Goal: Task Accomplishment & Management: Use online tool/utility

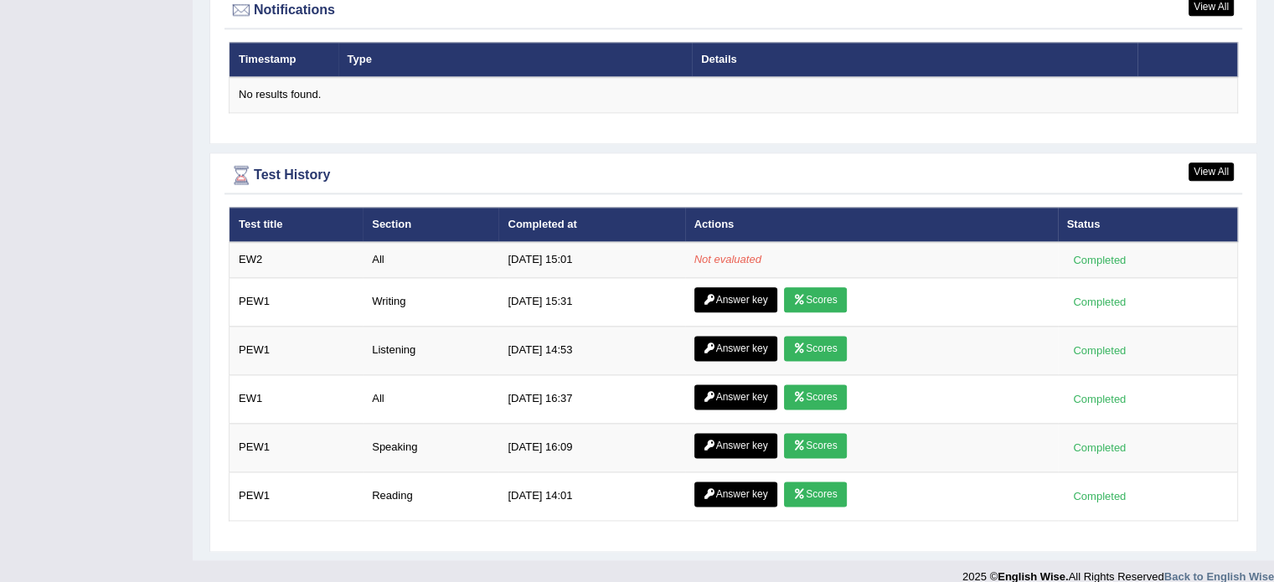
scroll to position [2061, 0]
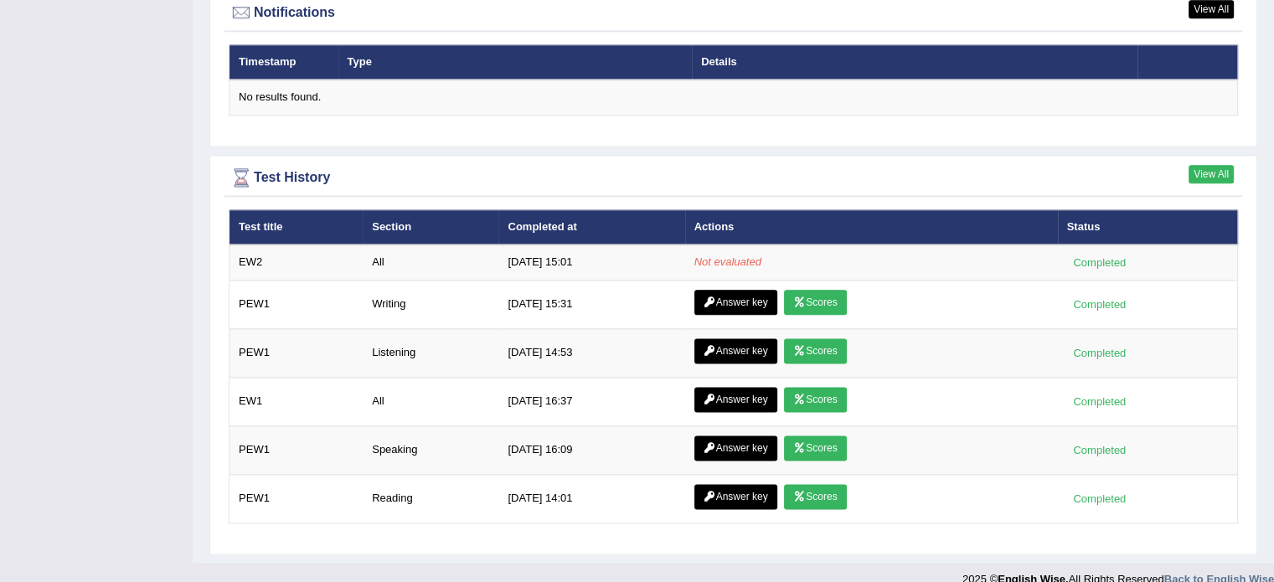
click at [1200, 183] on link "View All" at bounding box center [1211, 174] width 45 height 18
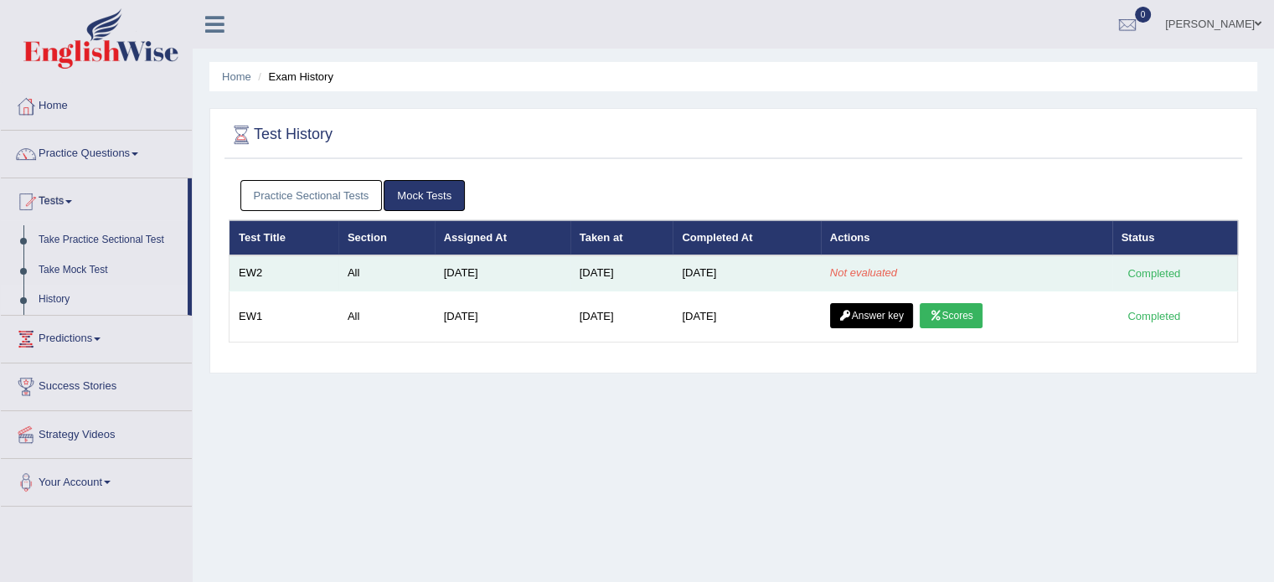
click at [740, 268] on td "Sep 22, 2025" at bounding box center [746, 273] width 147 height 35
click at [1155, 276] on div "Completed" at bounding box center [1154, 274] width 65 height 18
click at [571, 271] on td "Sep 22, 2025" at bounding box center [622, 273] width 103 height 35
click at [407, 274] on td "All" at bounding box center [386, 273] width 96 height 35
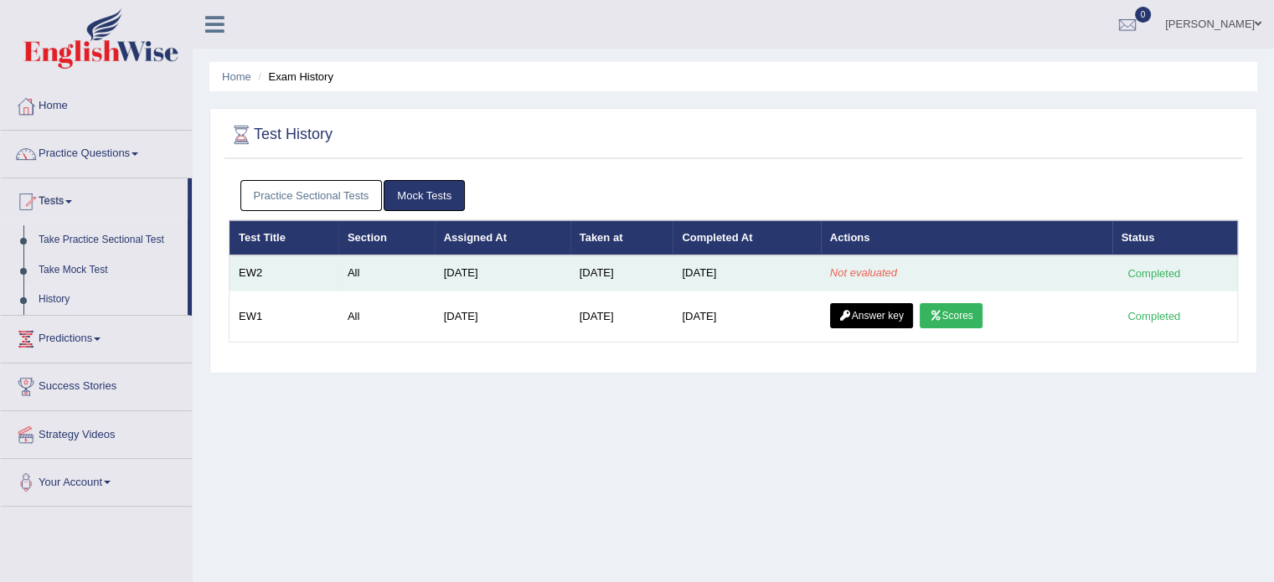
click at [407, 274] on td "All" at bounding box center [386, 273] width 96 height 35
click at [826, 266] on td "Not evaluated" at bounding box center [967, 273] width 292 height 35
click at [880, 271] on em "Not evaluated" at bounding box center [863, 272] width 67 height 13
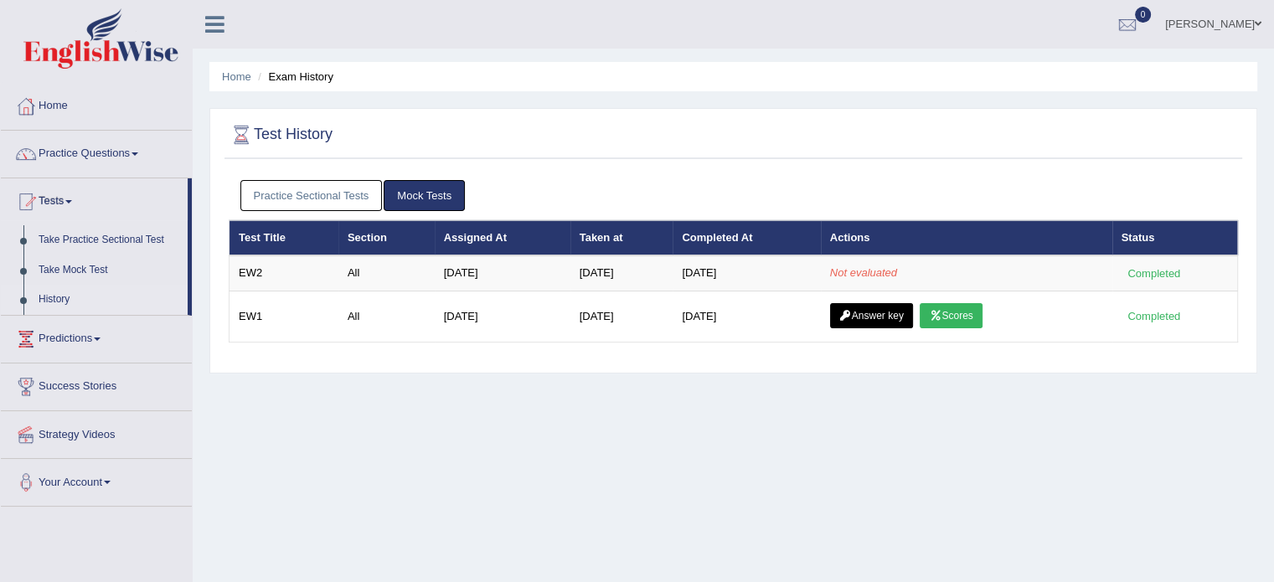
click at [421, 194] on link "Mock Tests" at bounding box center [424, 195] width 81 height 31
click at [346, 193] on link "Practice Sectional Tests" at bounding box center [311, 195] width 142 height 31
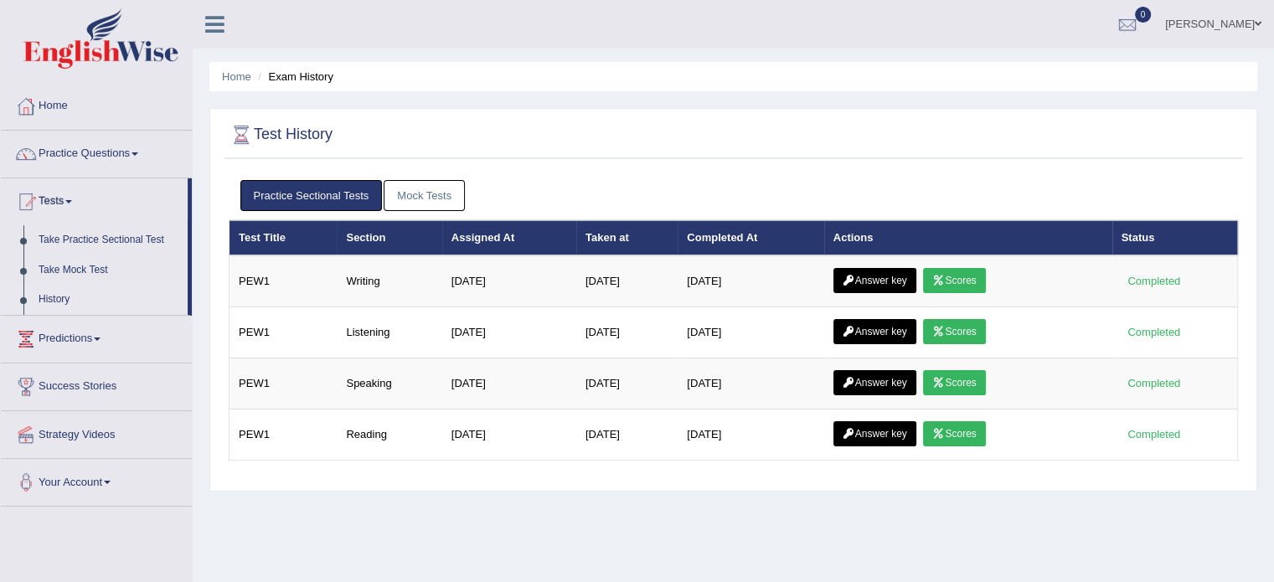
click at [441, 183] on link "Mock Tests" at bounding box center [424, 195] width 81 height 31
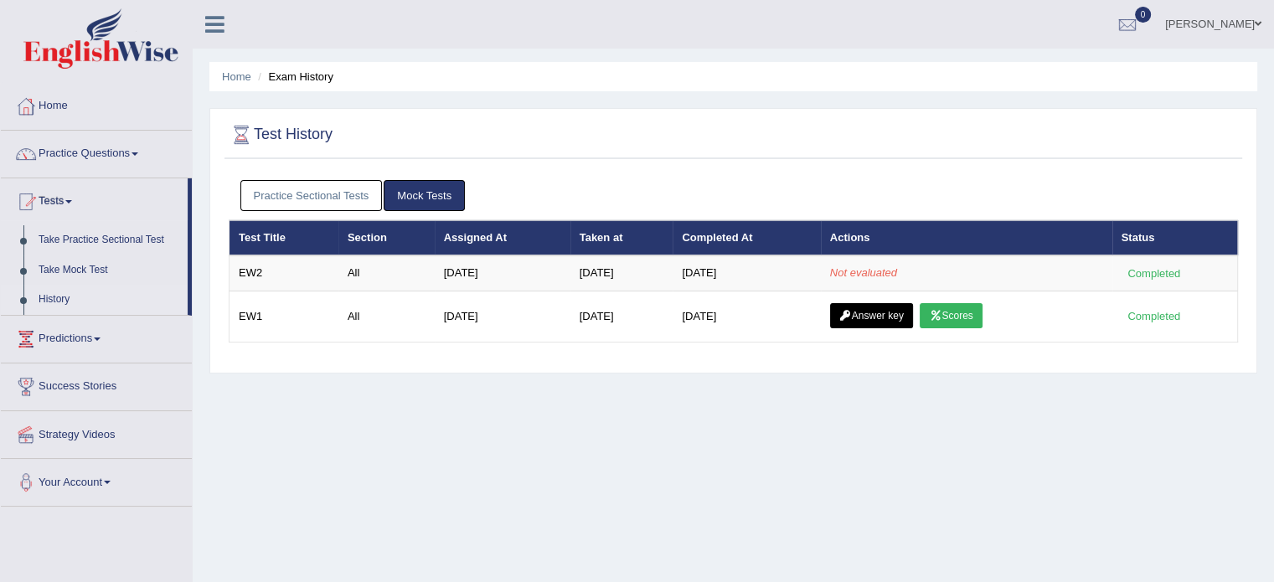
click at [74, 194] on link "Tests" at bounding box center [94, 199] width 187 height 42
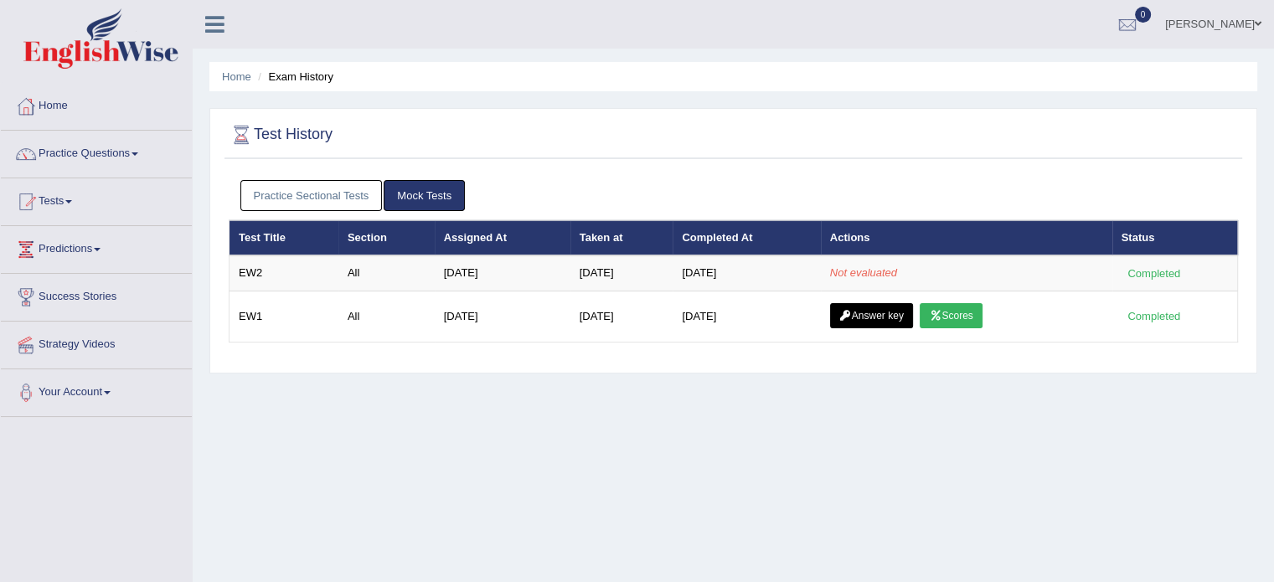
click at [77, 197] on link "Tests" at bounding box center [96, 199] width 191 height 42
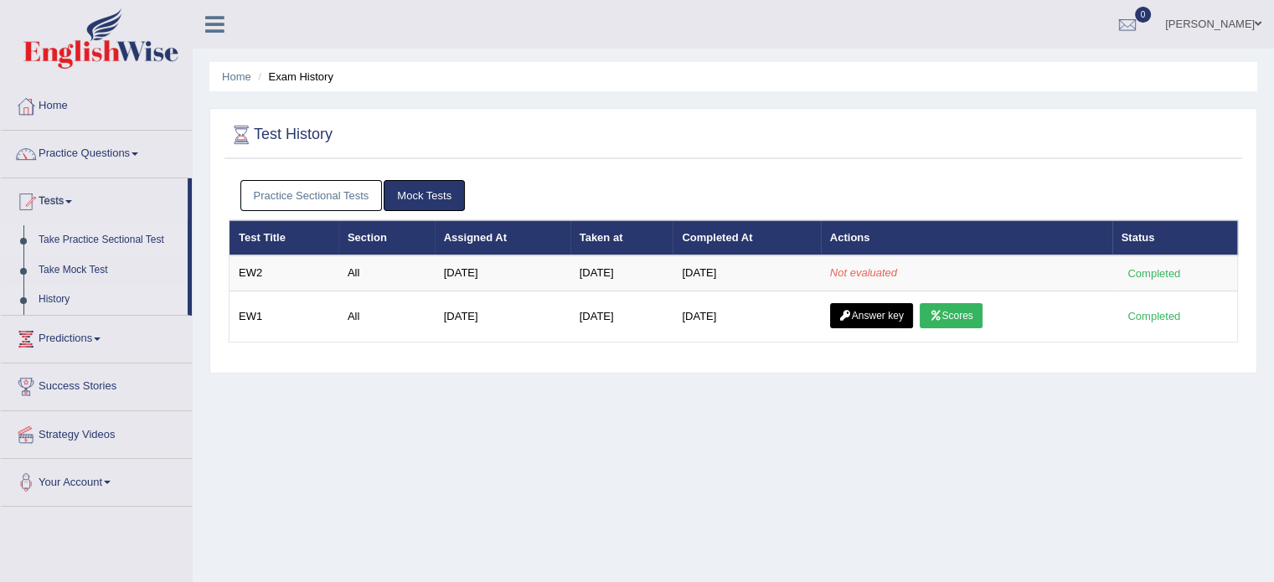
click at [102, 234] on link "Take Practice Sectional Test" at bounding box center [109, 240] width 157 height 30
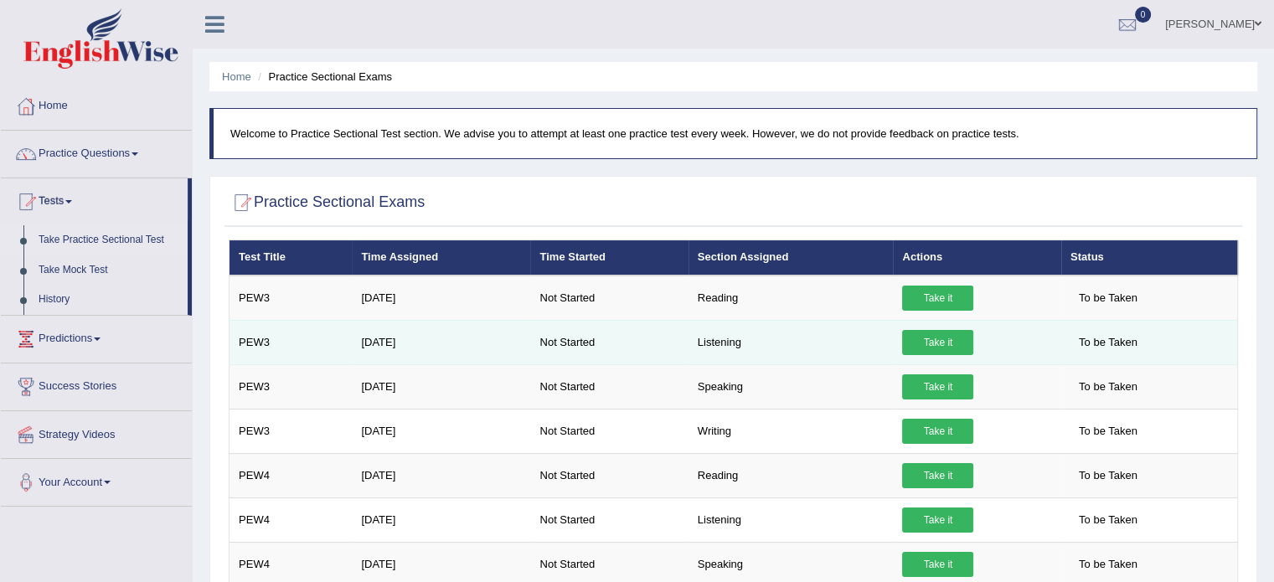
click at [931, 341] on link "Take it" at bounding box center [937, 342] width 71 height 25
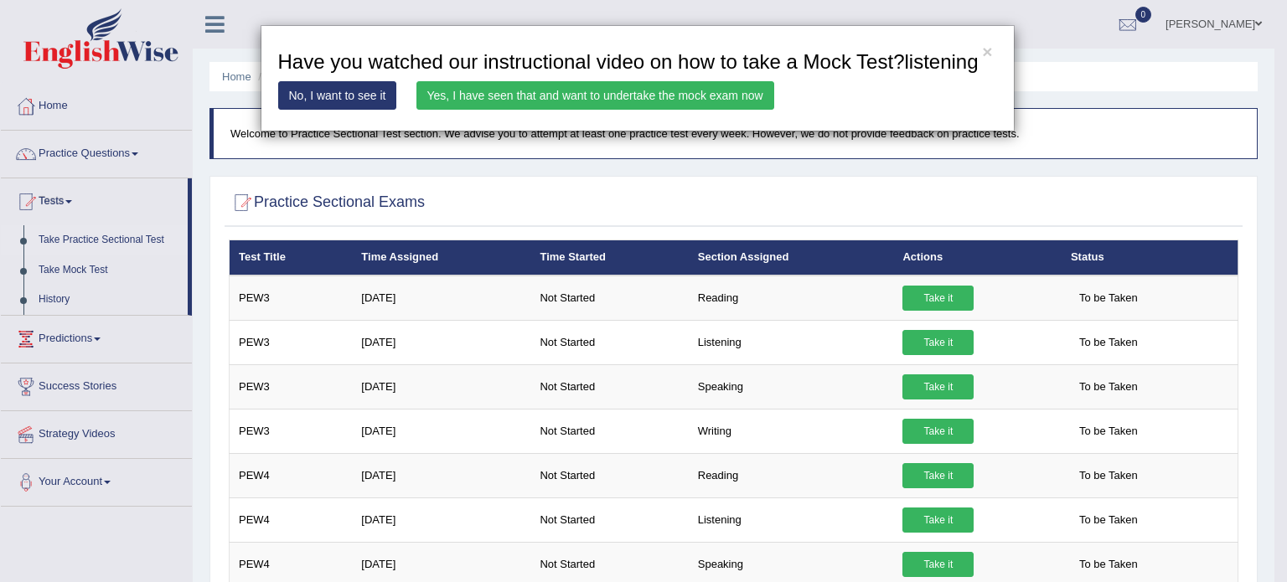
click at [700, 110] on link "Yes, I have seen that and want to undertake the mock exam now" at bounding box center [595, 95] width 358 height 28
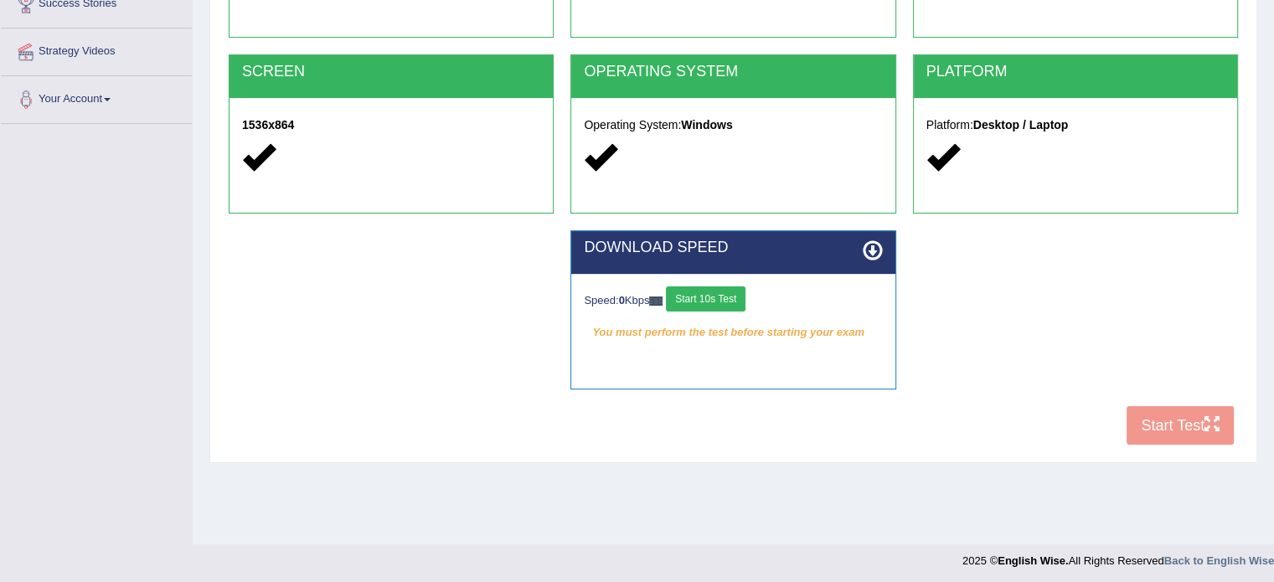
scroll to position [297, 0]
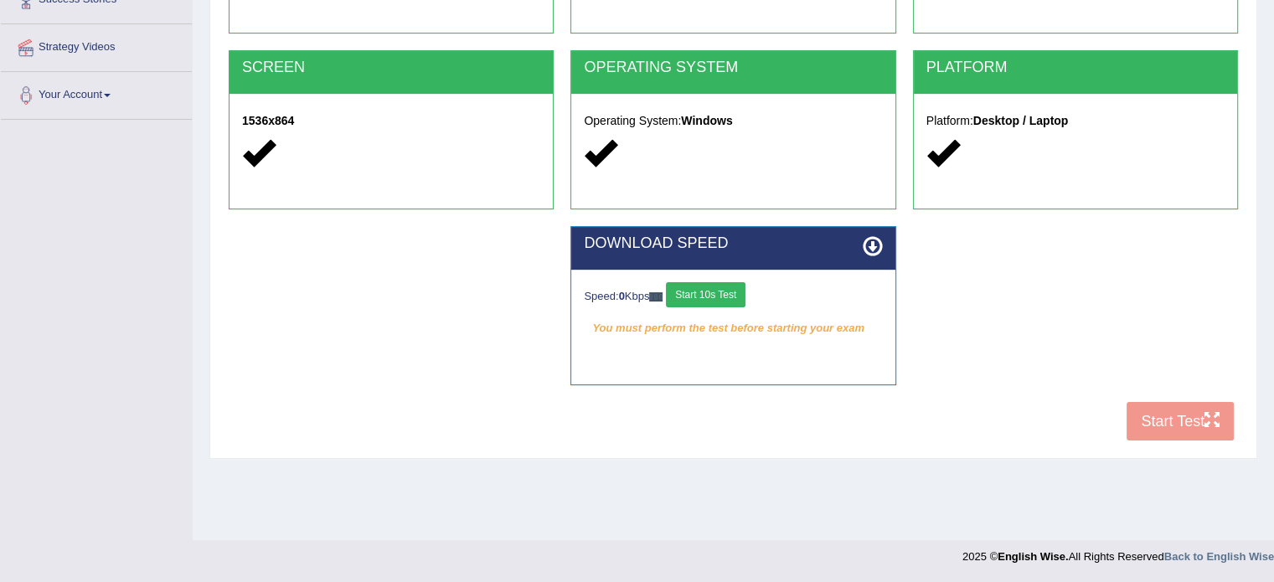
click at [729, 291] on button "Start 10s Test" at bounding box center [706, 294] width 80 height 25
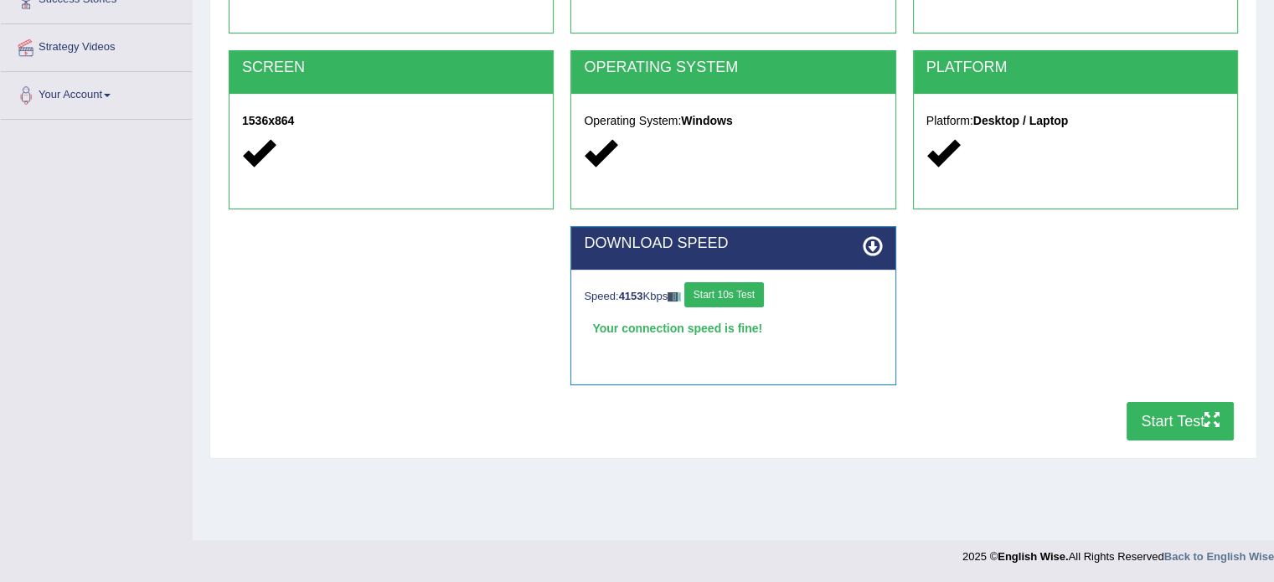
click at [1186, 423] on button "Start Test" at bounding box center [1180, 421] width 107 height 39
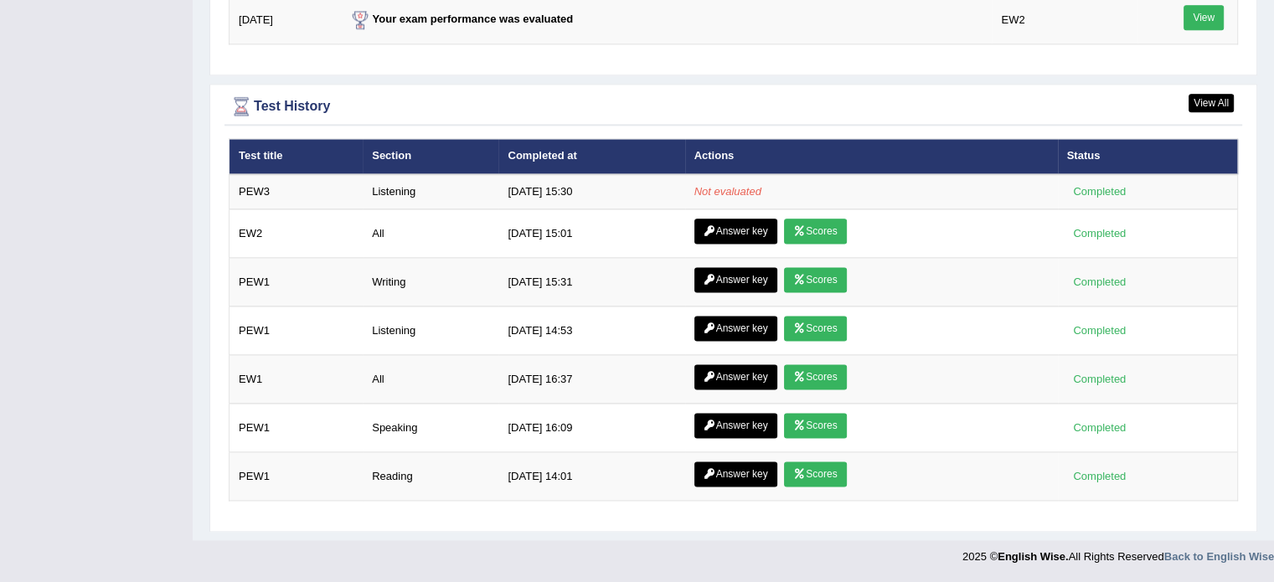
scroll to position [2168, 0]
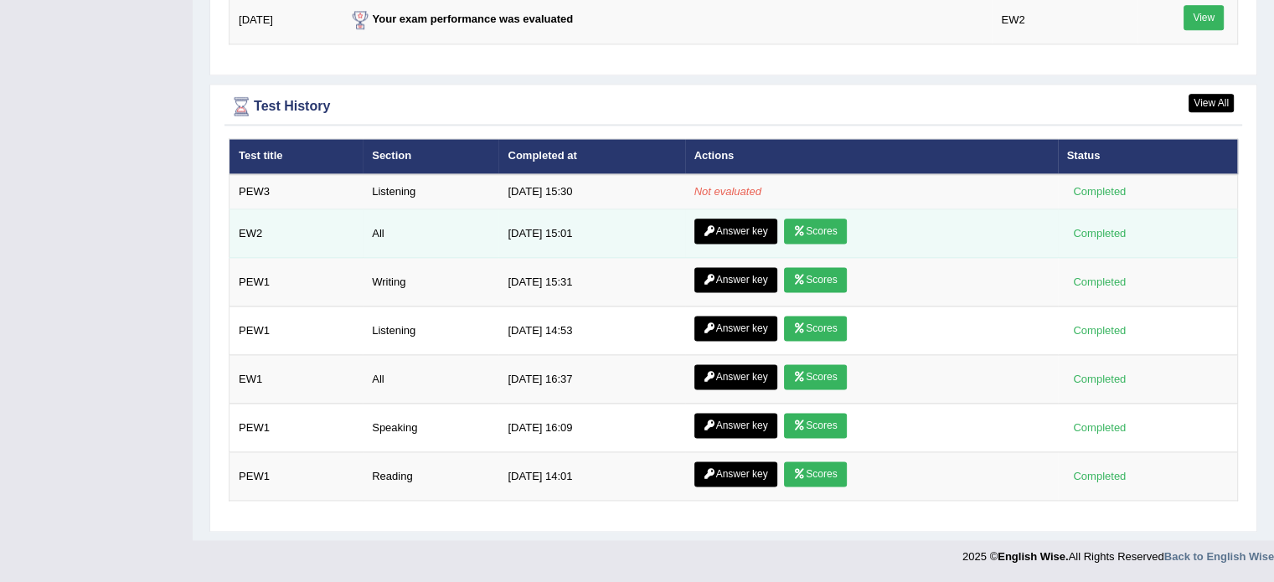
click at [821, 247] on td "Answer key Scores" at bounding box center [871, 233] width 373 height 49
click at [814, 231] on link "Scores" at bounding box center [815, 231] width 62 height 25
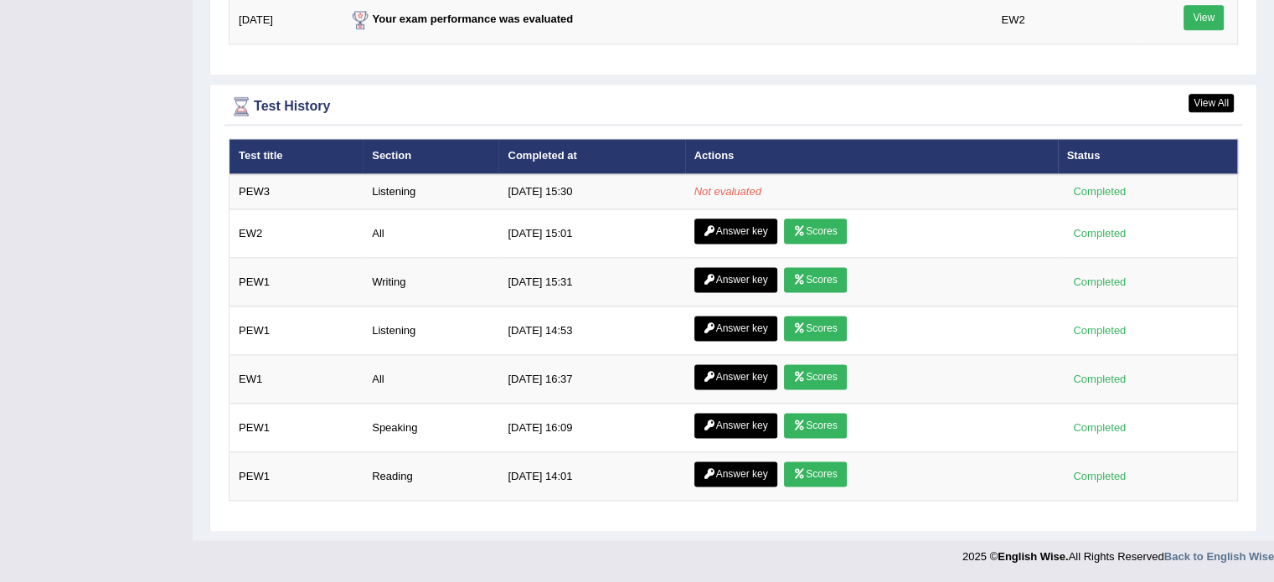
scroll to position [2149, 0]
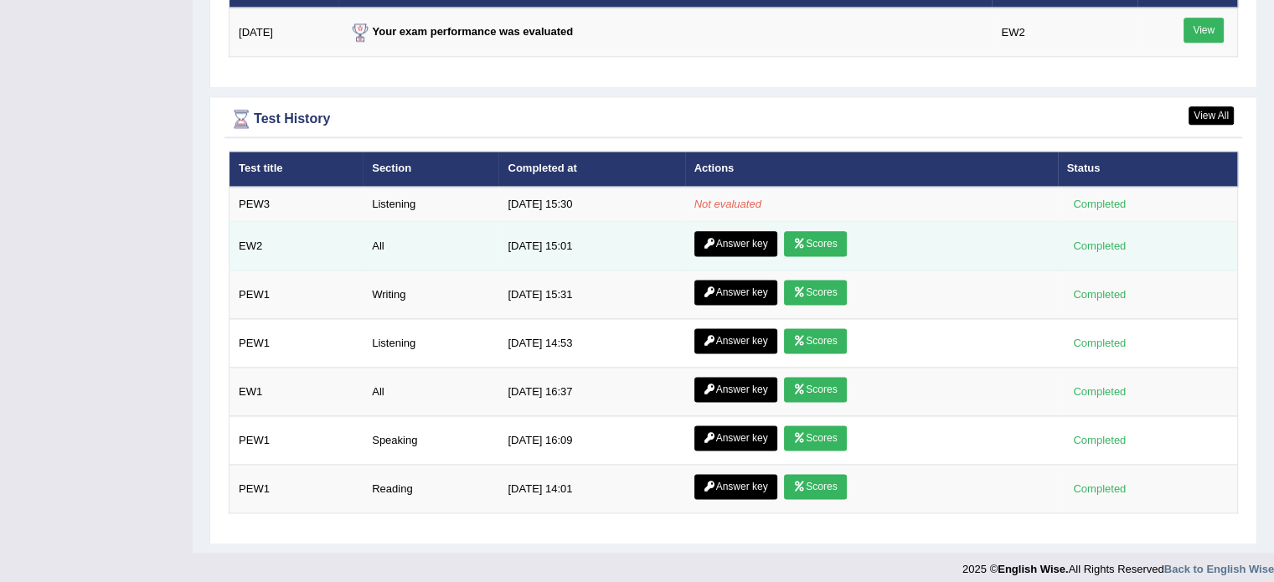
click at [729, 247] on link "Answer key" at bounding box center [736, 243] width 83 height 25
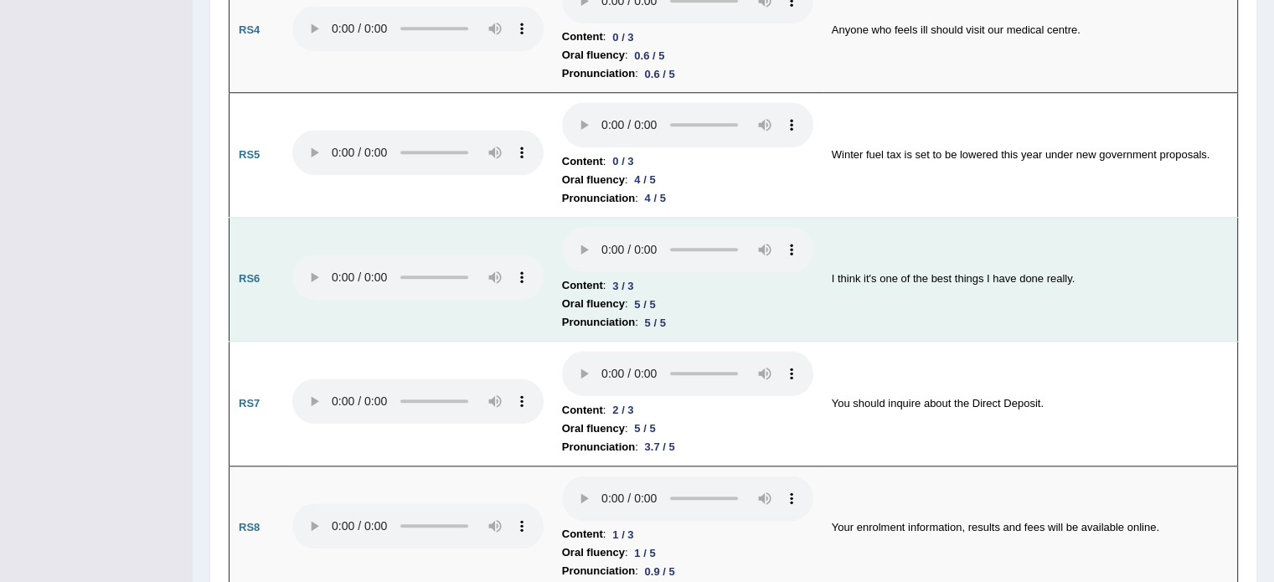
scroll to position [1540, 0]
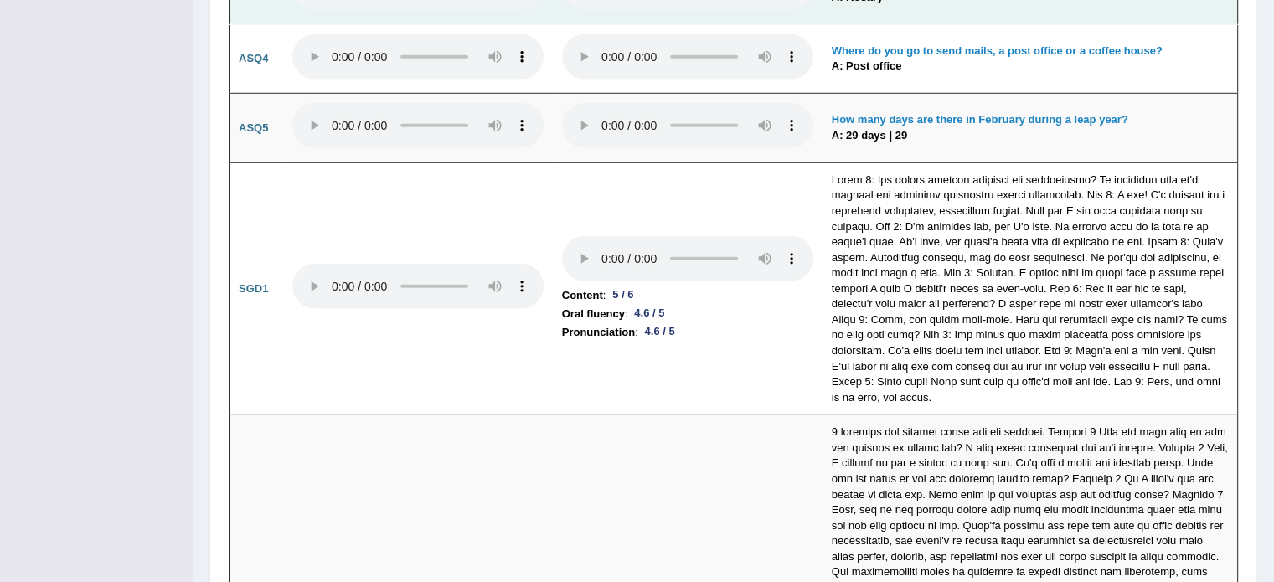
scroll to position [4903, 0]
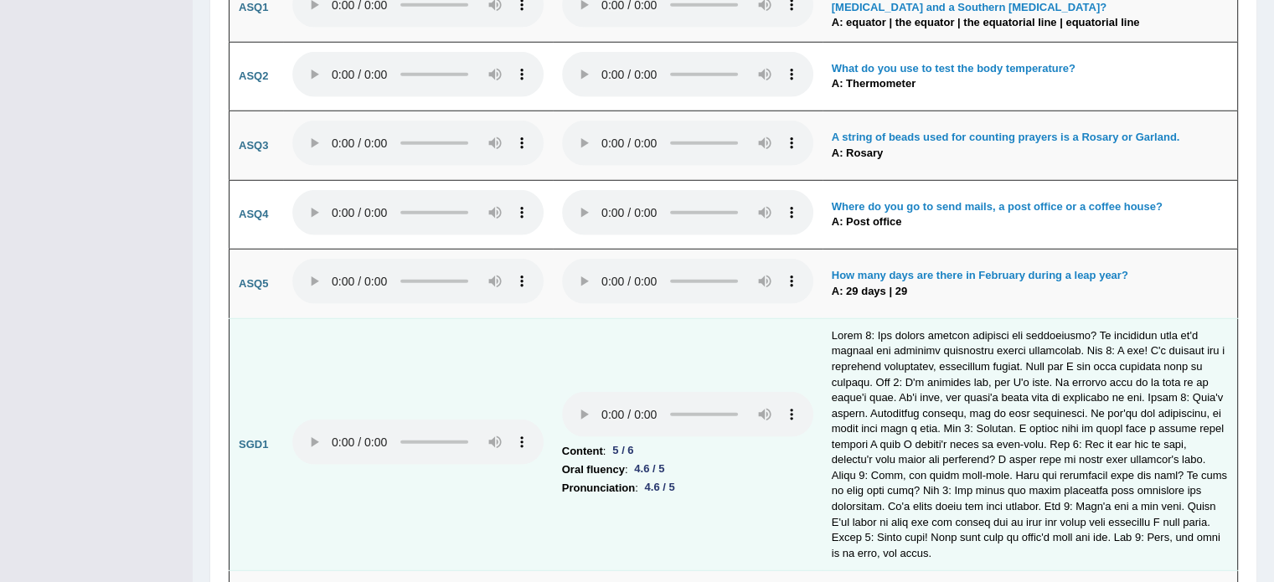
click at [589, 250] on td at bounding box center [688, 285] width 270 height 70
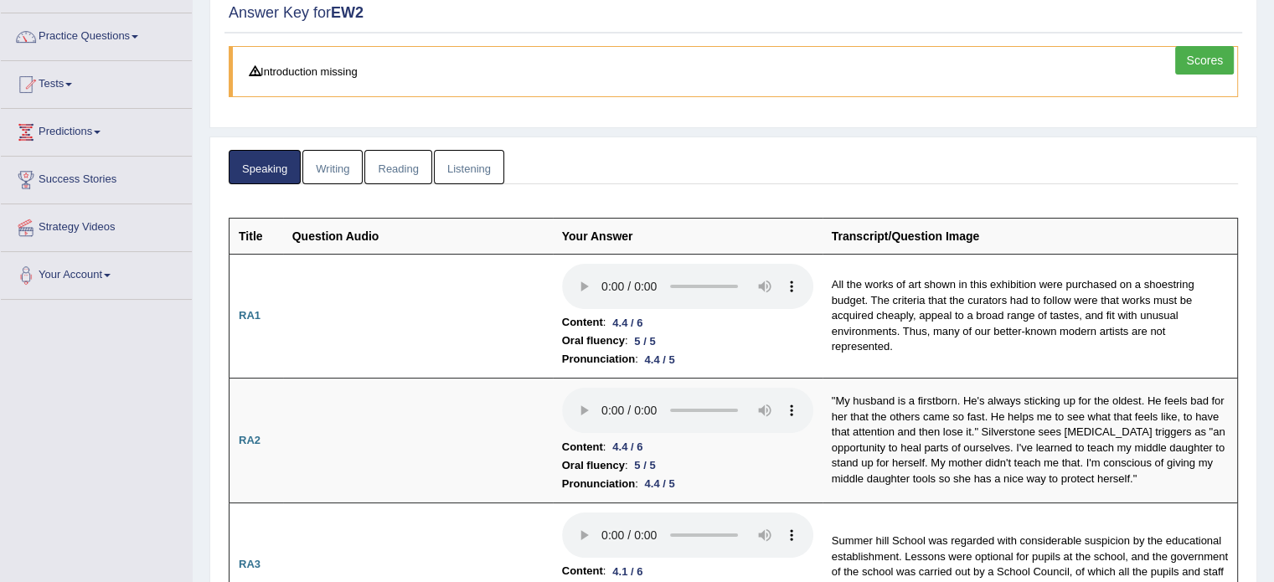
scroll to position [0, 0]
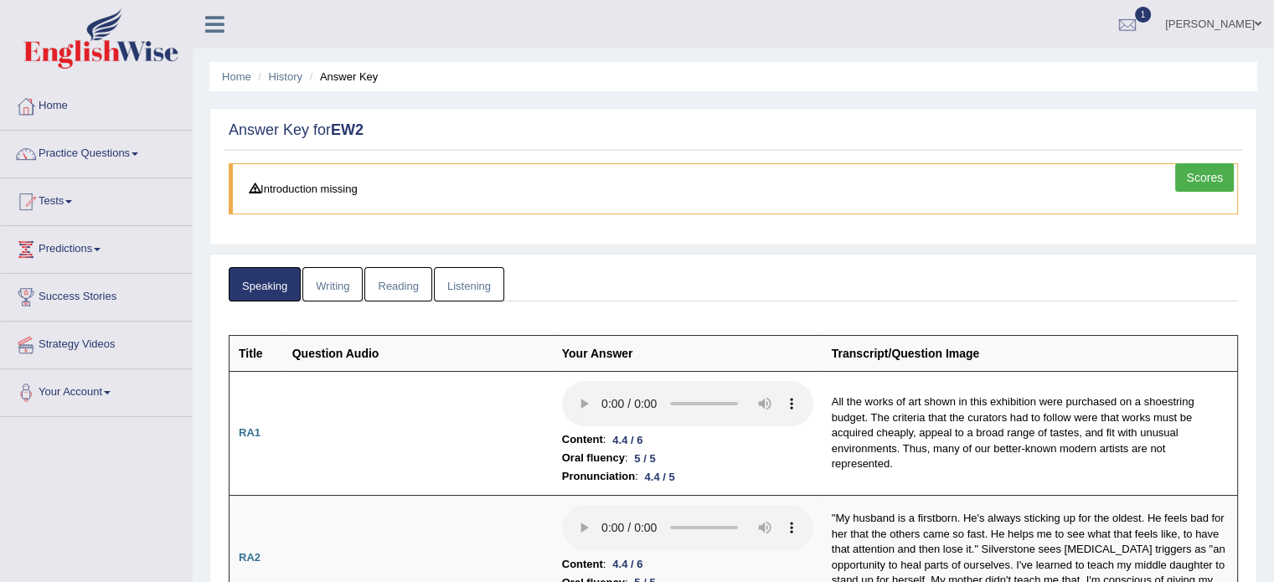
click at [332, 289] on link "Writing" at bounding box center [332, 284] width 60 height 34
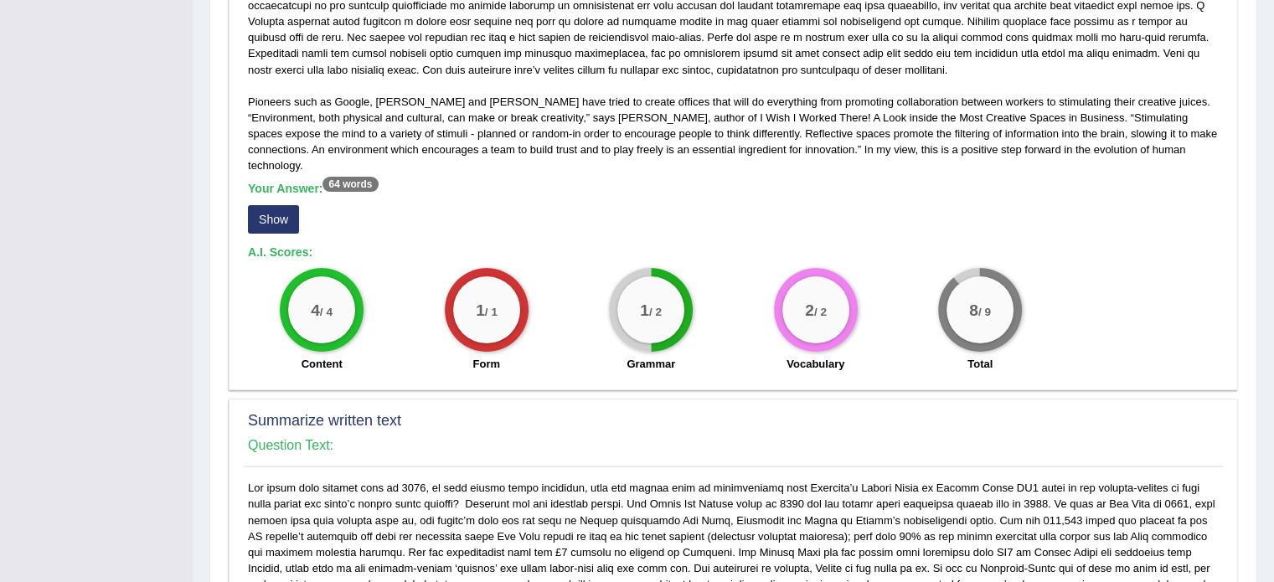
scroll to position [437, 0]
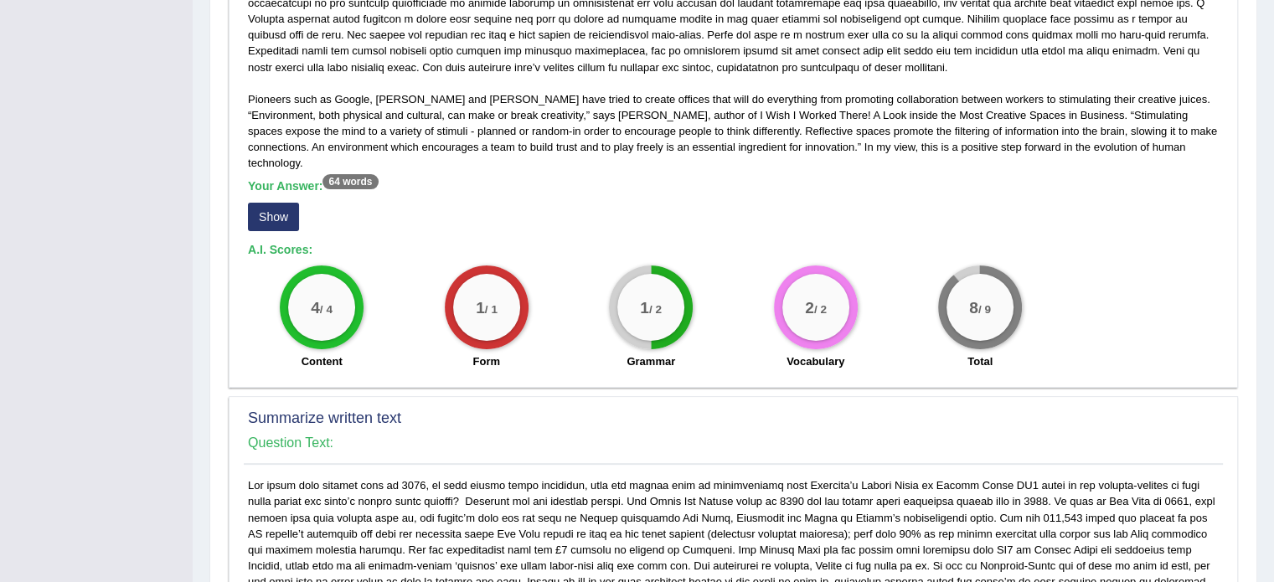
click at [661, 302] on small "/ 2" at bounding box center [655, 308] width 13 height 13
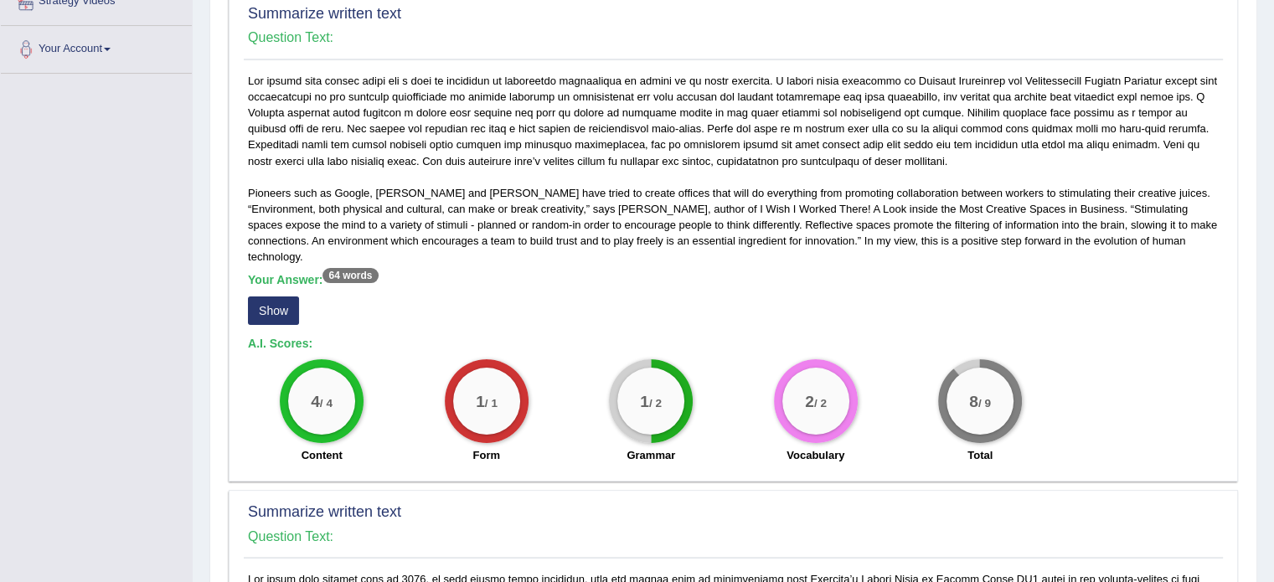
scroll to position [342, 0]
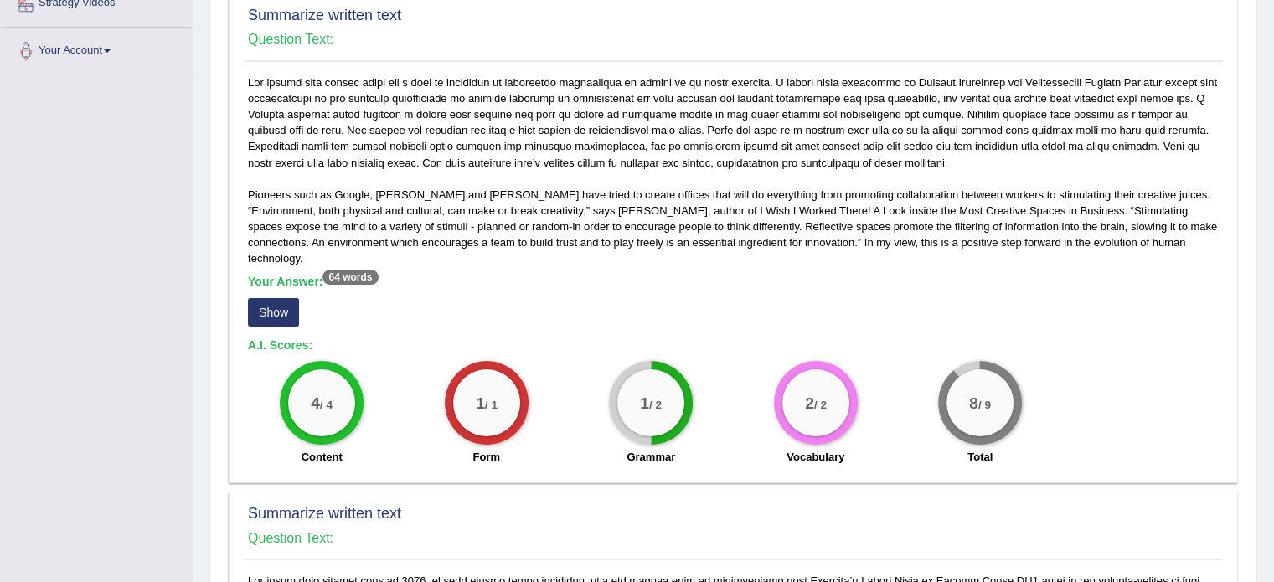
click at [272, 298] on button "Show" at bounding box center [273, 312] width 51 height 28
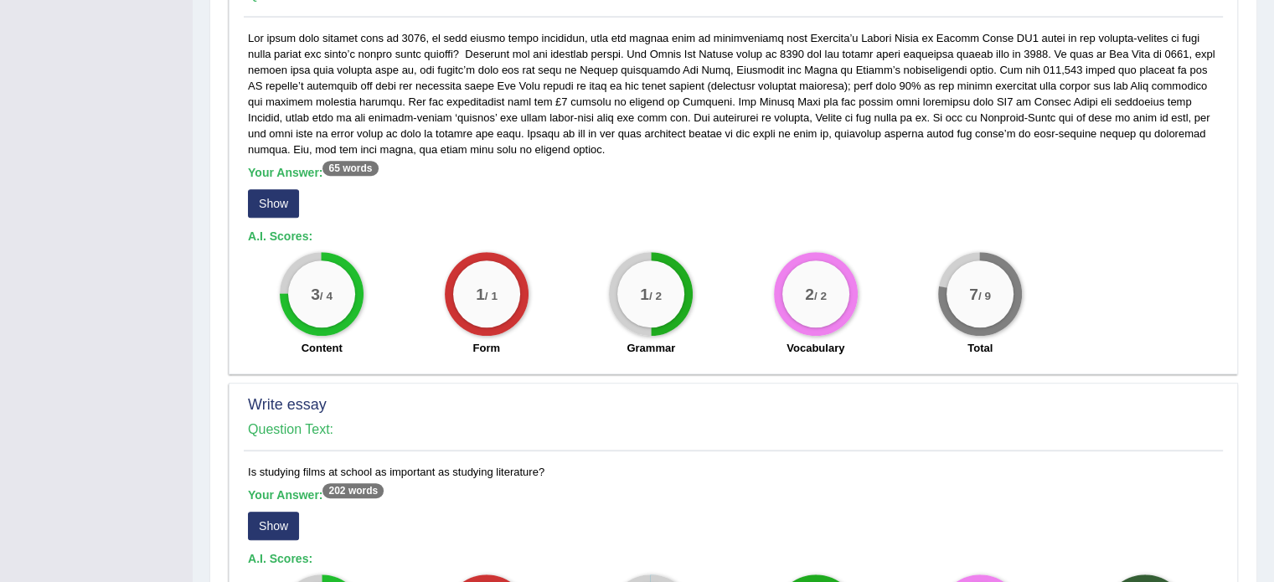
scroll to position [887, 0]
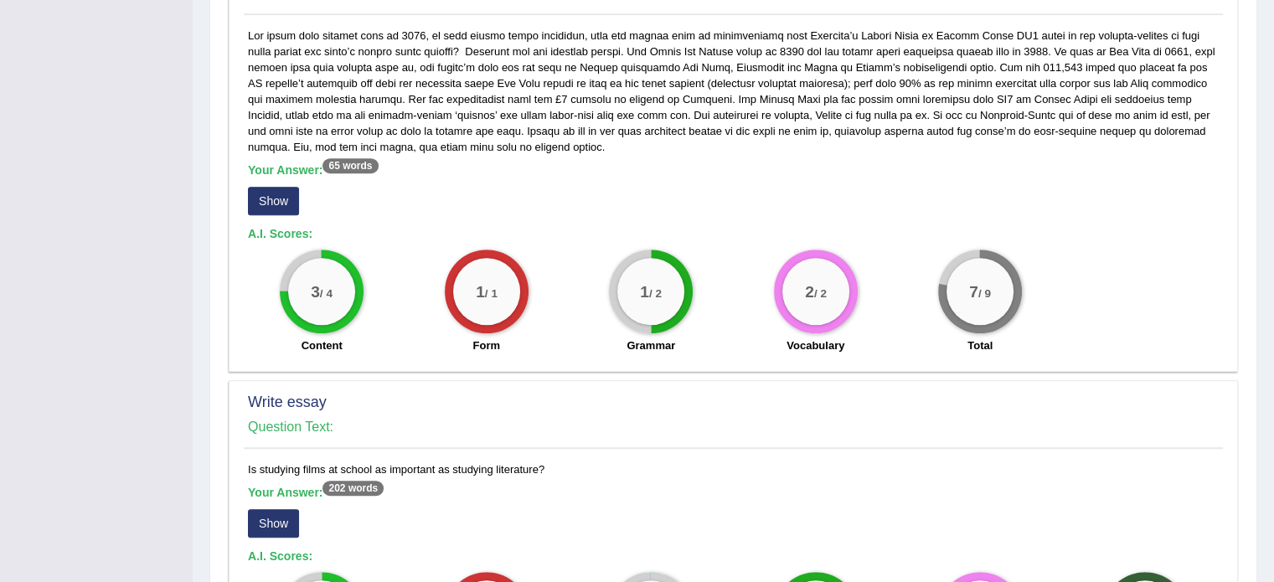
click at [270, 191] on button "Show" at bounding box center [273, 201] width 51 height 28
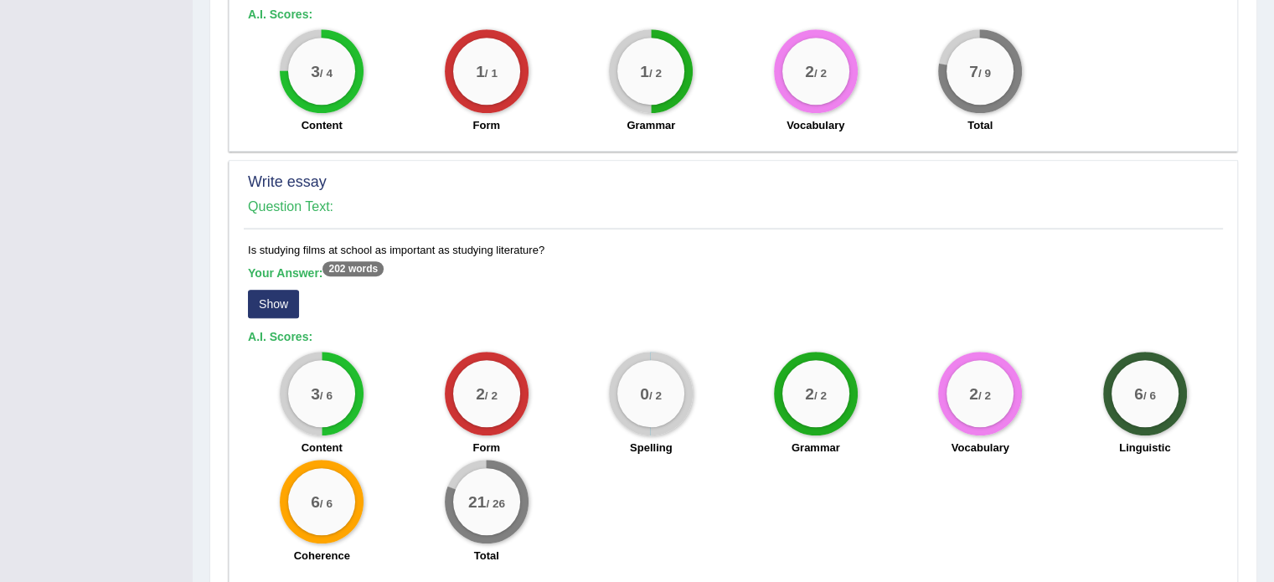
scroll to position [1103, 0]
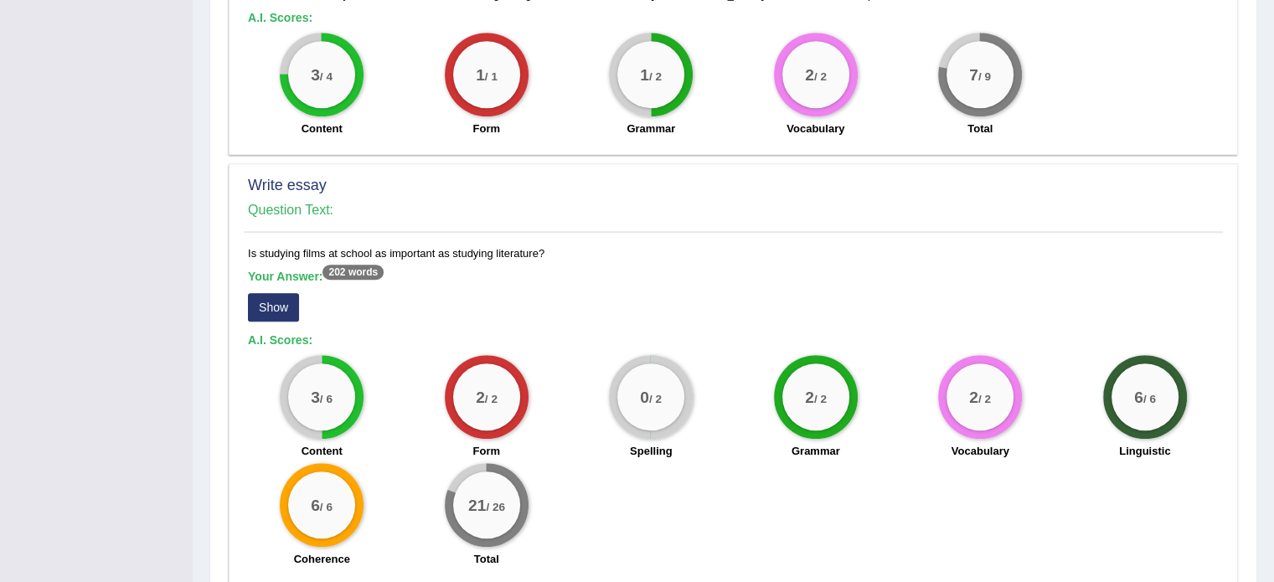
click at [268, 293] on button "Show" at bounding box center [273, 307] width 51 height 28
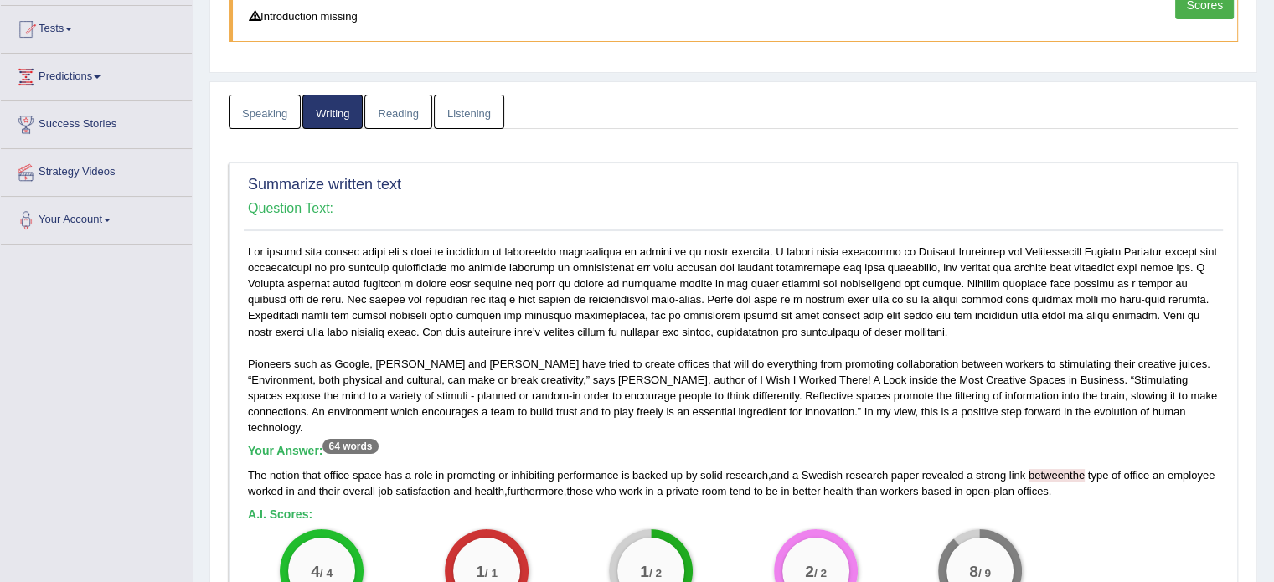
scroll to position [0, 0]
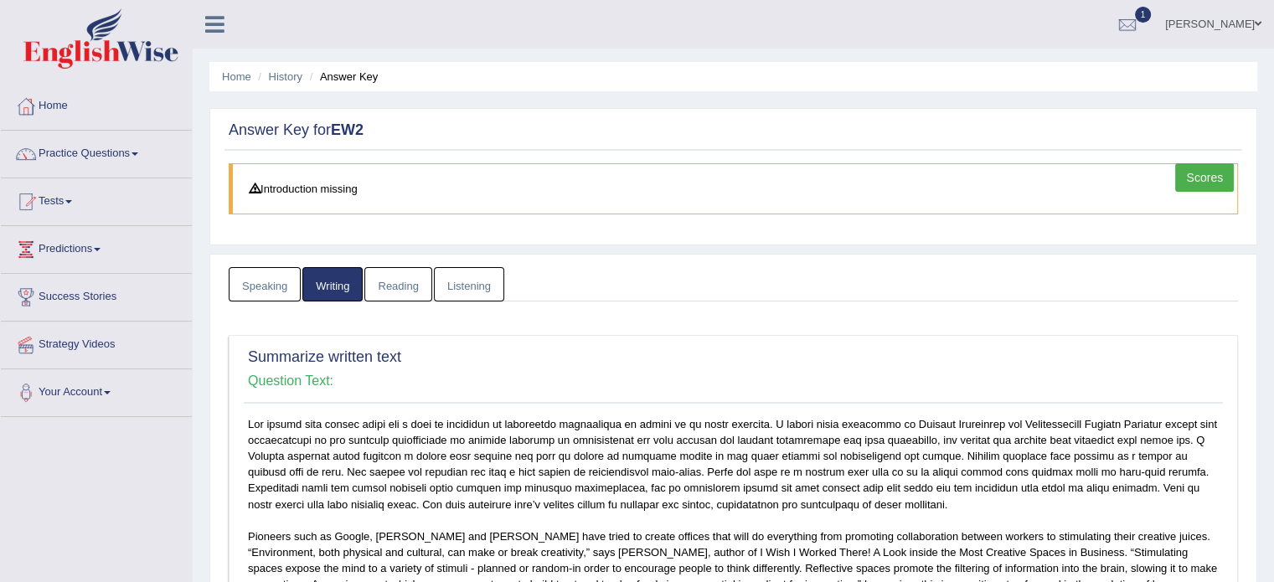
click at [379, 293] on link "Reading" at bounding box center [397, 284] width 67 height 34
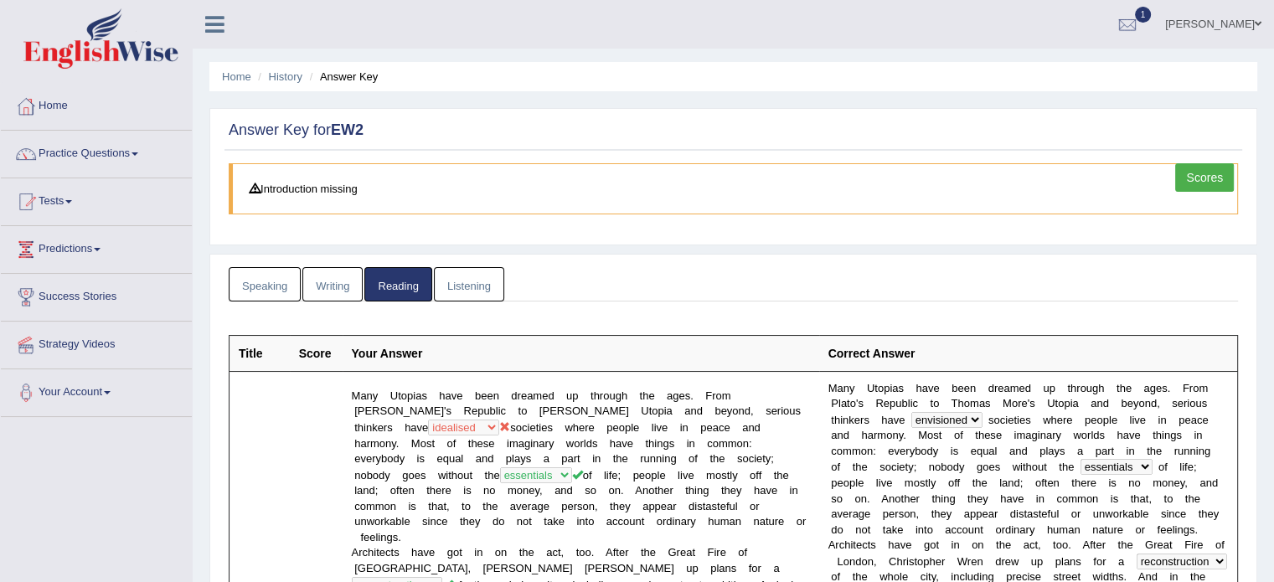
click at [476, 276] on link "Listening" at bounding box center [469, 284] width 70 height 34
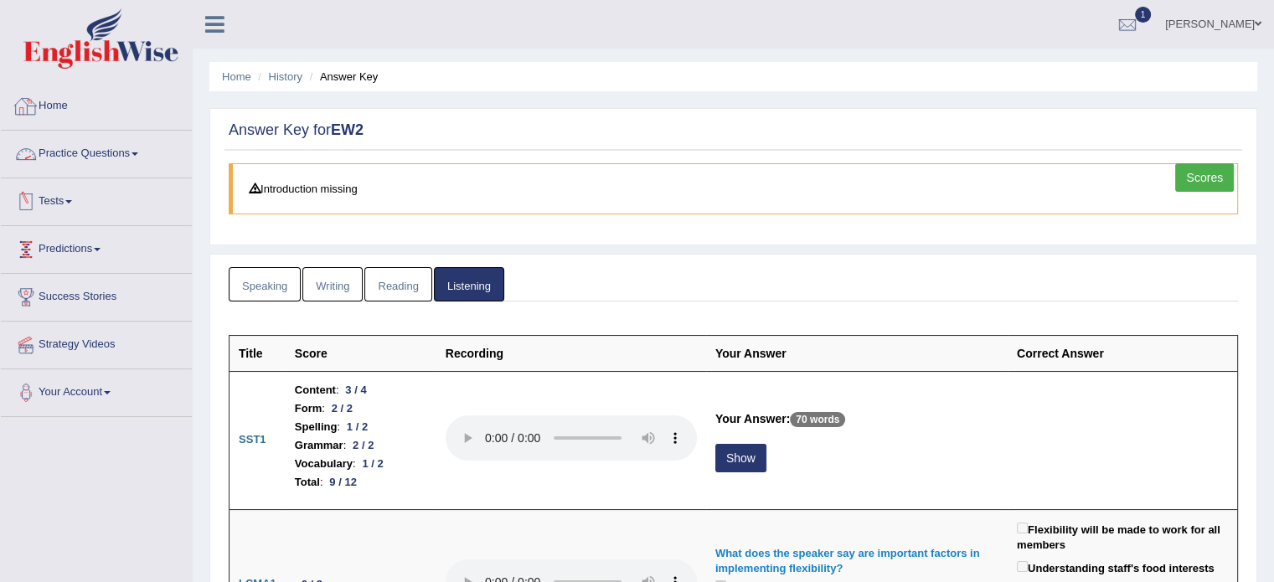
click at [54, 106] on link "Home" at bounding box center [96, 104] width 191 height 42
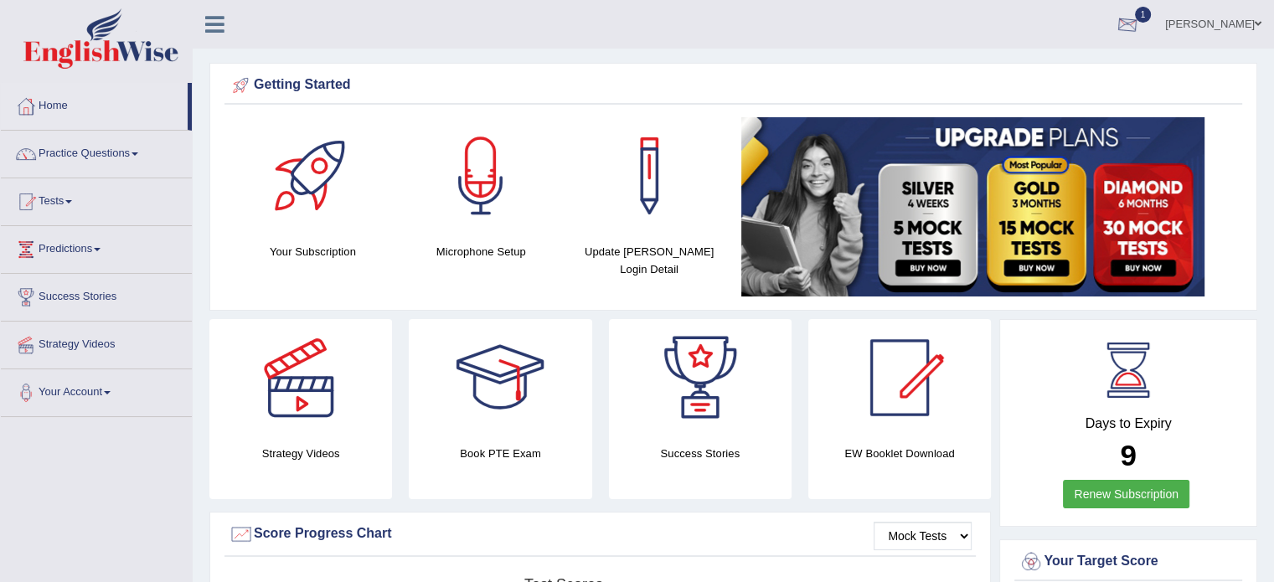
click at [1136, 16] on div at bounding box center [1127, 25] width 25 height 25
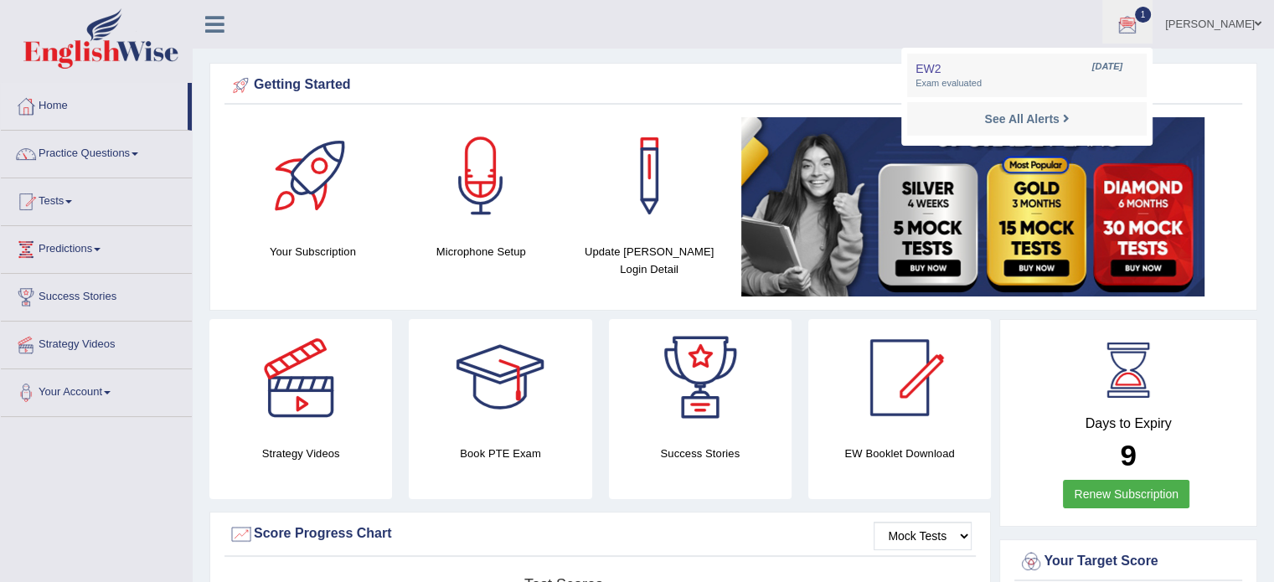
click at [1136, 16] on div at bounding box center [1127, 25] width 25 height 25
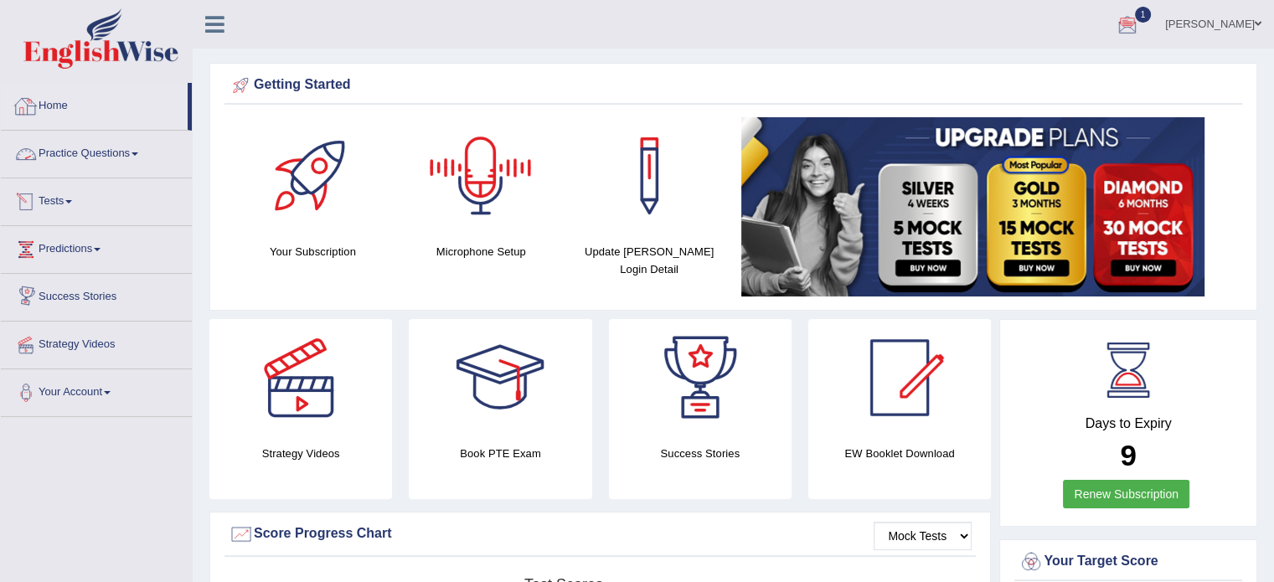
click at [50, 100] on link "Home" at bounding box center [94, 104] width 187 height 42
click at [95, 251] on link "Predictions" at bounding box center [96, 247] width 191 height 42
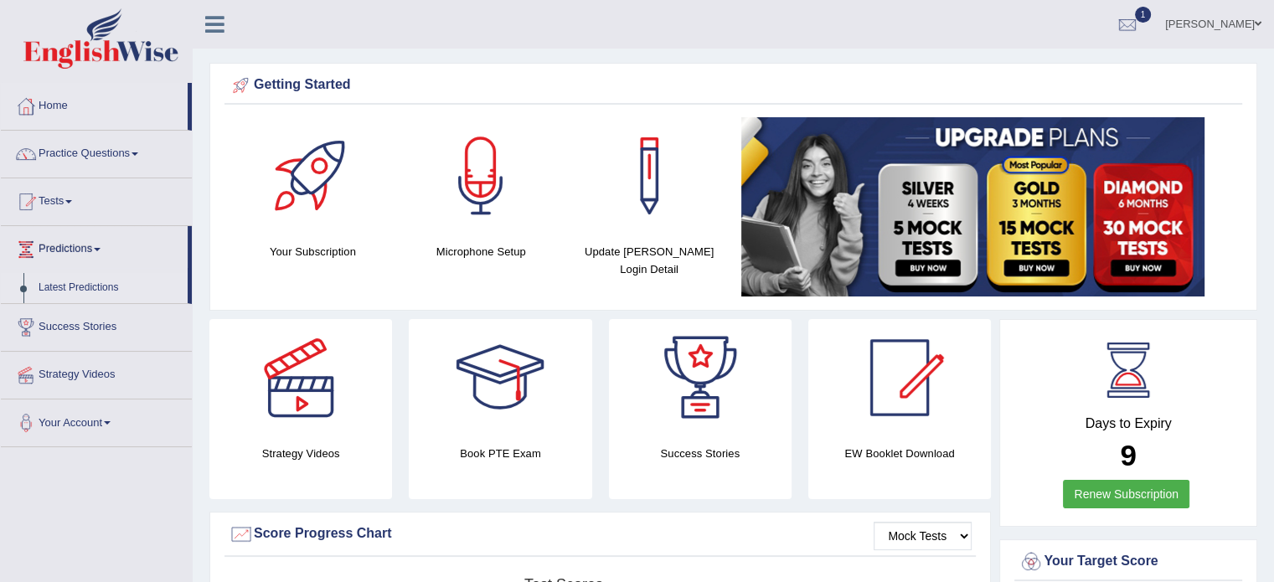
click at [84, 277] on link "Latest Predictions" at bounding box center [109, 288] width 157 height 30
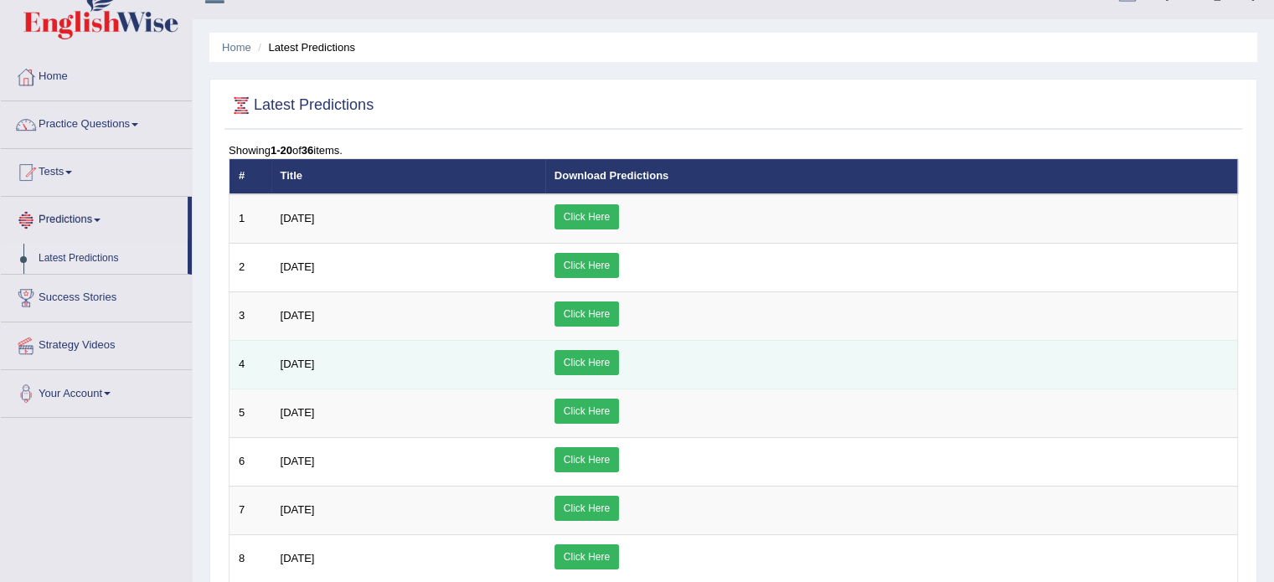
scroll to position [34, 0]
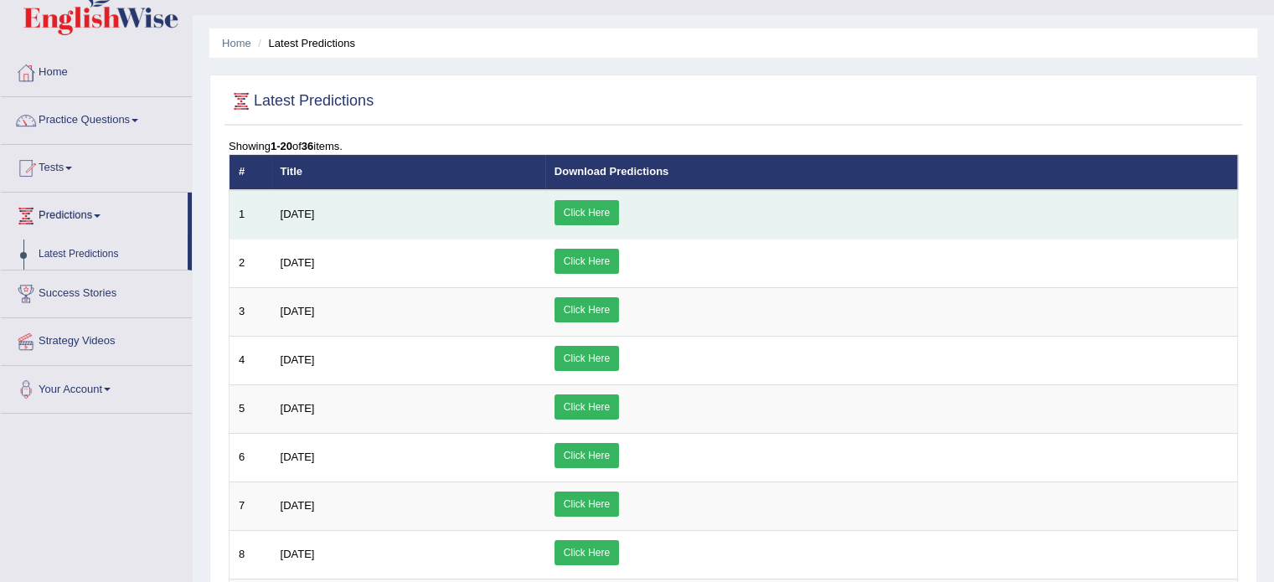
click at [619, 220] on link "Click Here" at bounding box center [587, 212] width 65 height 25
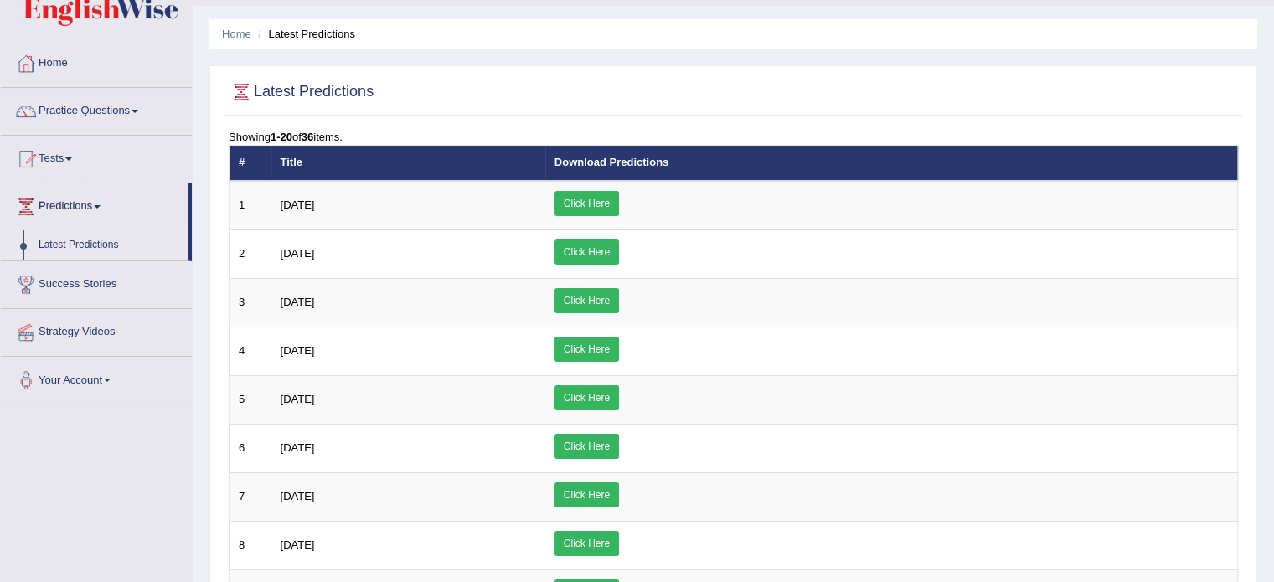
scroll to position [47, 0]
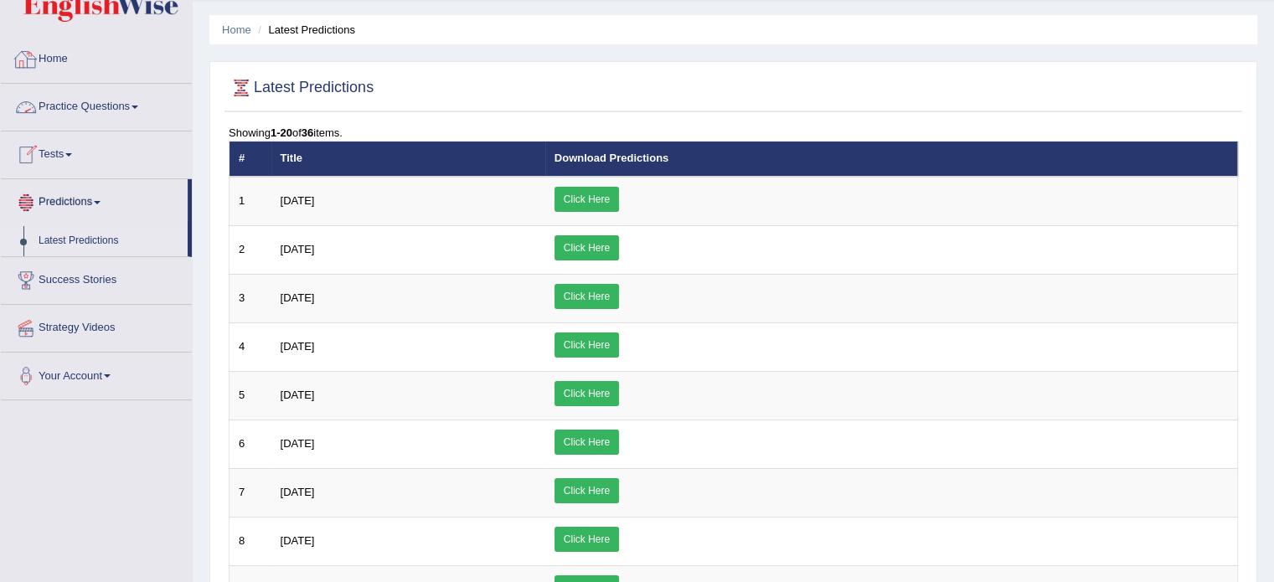
click at [65, 75] on link "Home" at bounding box center [96, 57] width 191 height 42
